Goal: Communication & Community: Answer question/provide support

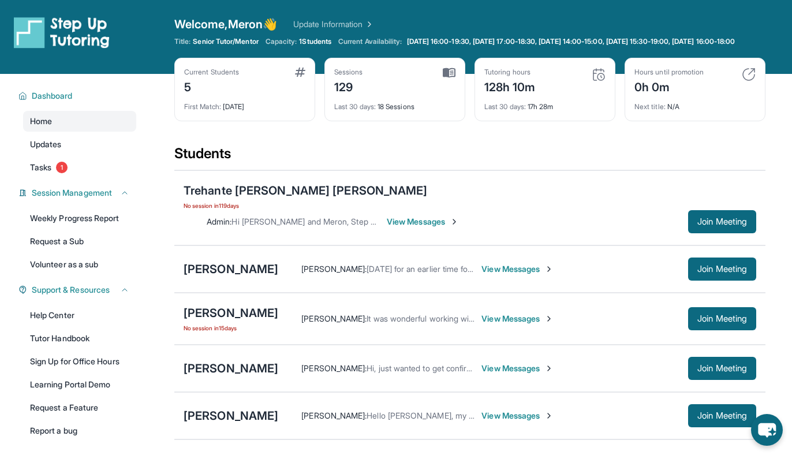
click at [292, 415] on div "Joelle Ng Jocelyn Liang : Hello Meron, my name is Jocelyn. I am Joelle's mum. W…" at bounding box center [469, 415] width 591 height 47
click at [481, 410] on span "View Messages" at bounding box center [517, 416] width 72 height 12
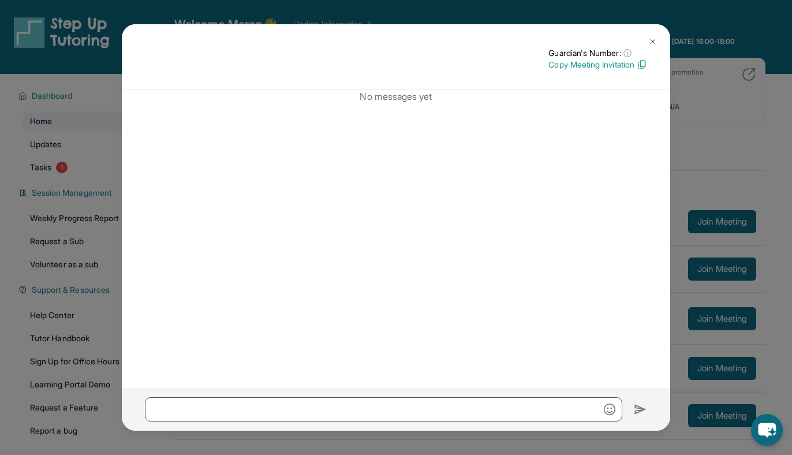
click at [651, 50] on button at bounding box center [652, 41] width 23 height 23
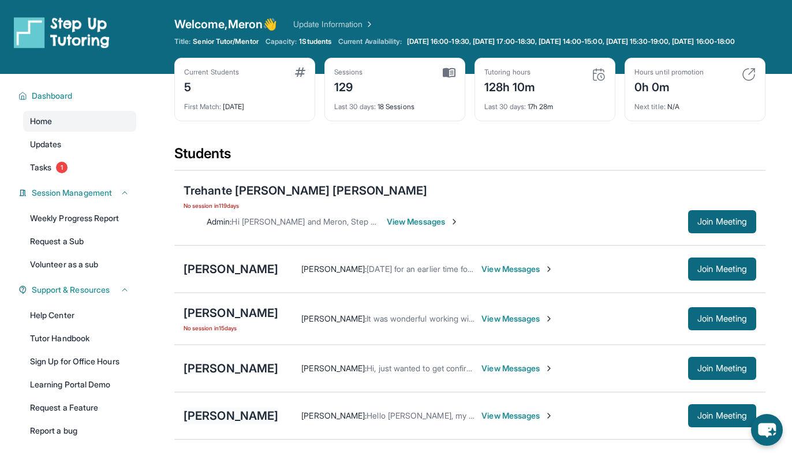
click at [211, 408] on div "Joelle Ng" at bounding box center [231, 416] width 95 height 16
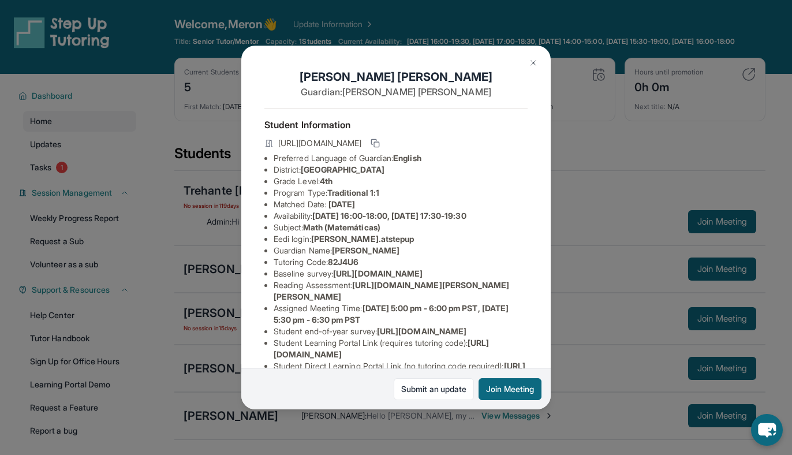
click at [359, 251] on span "Jocelyn Liang" at bounding box center [366, 250] width 68 height 10
click at [358, 263] on span "82J4U6" at bounding box center [343, 262] width 31 height 10
click at [360, 278] on li "Baseline survey : https://airtable.com/apprlfn8WjpjBUn2G/shrK0QR6AaNyG5psY?pref…" at bounding box center [401, 274] width 254 height 12
click at [365, 278] on span "https://airtable.com/apprlfn8WjpjBUn2G/shrK0QR6AaNyG5psY?prefill_Type%20of%20Fo…" at bounding box center [377, 273] width 89 height 10
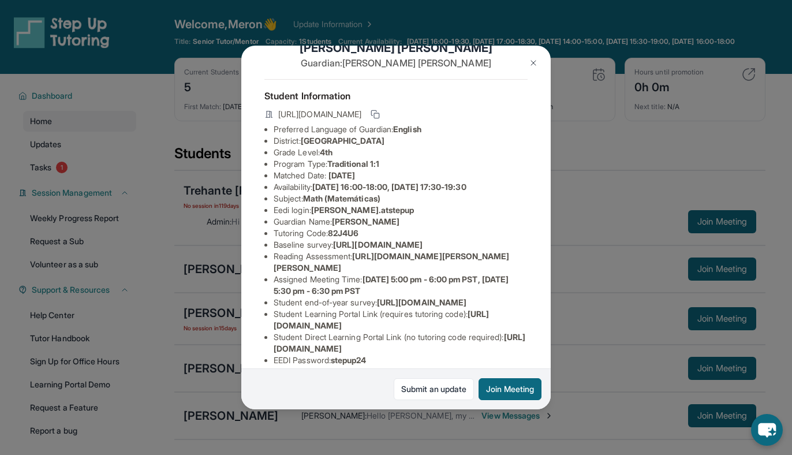
scroll to position [29, 0]
click at [529, 69] on button at bounding box center [533, 62] width 23 height 23
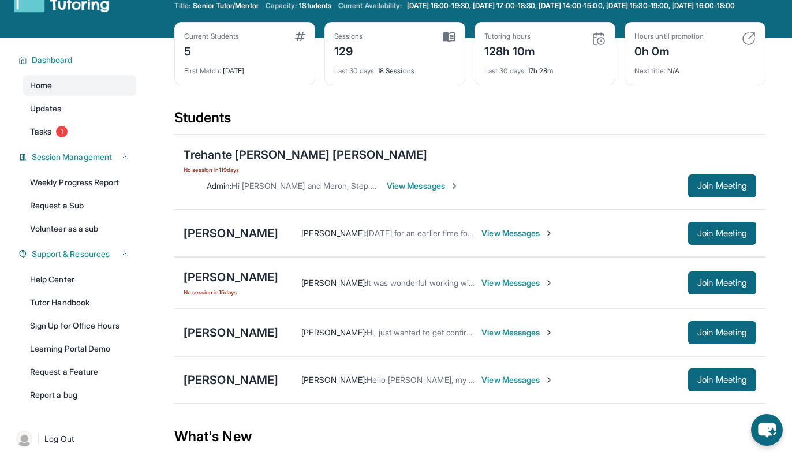
scroll to position [35, 0]
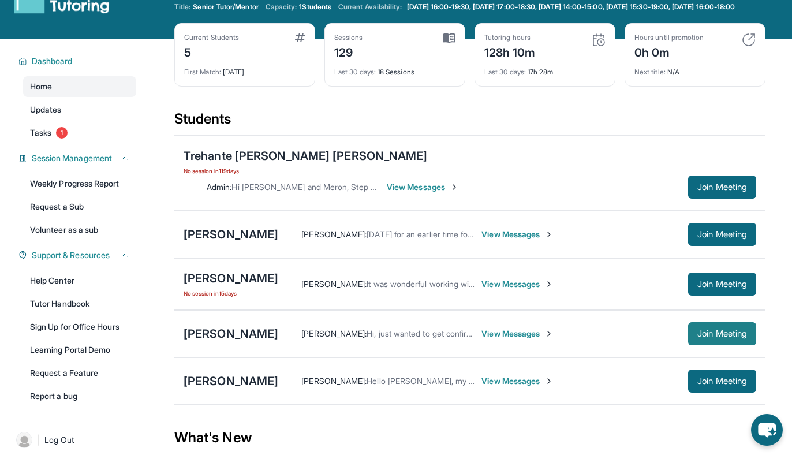
click at [711, 322] on button "Join Meeting" at bounding box center [722, 333] width 68 height 23
